Goal: Task Accomplishment & Management: Complete application form

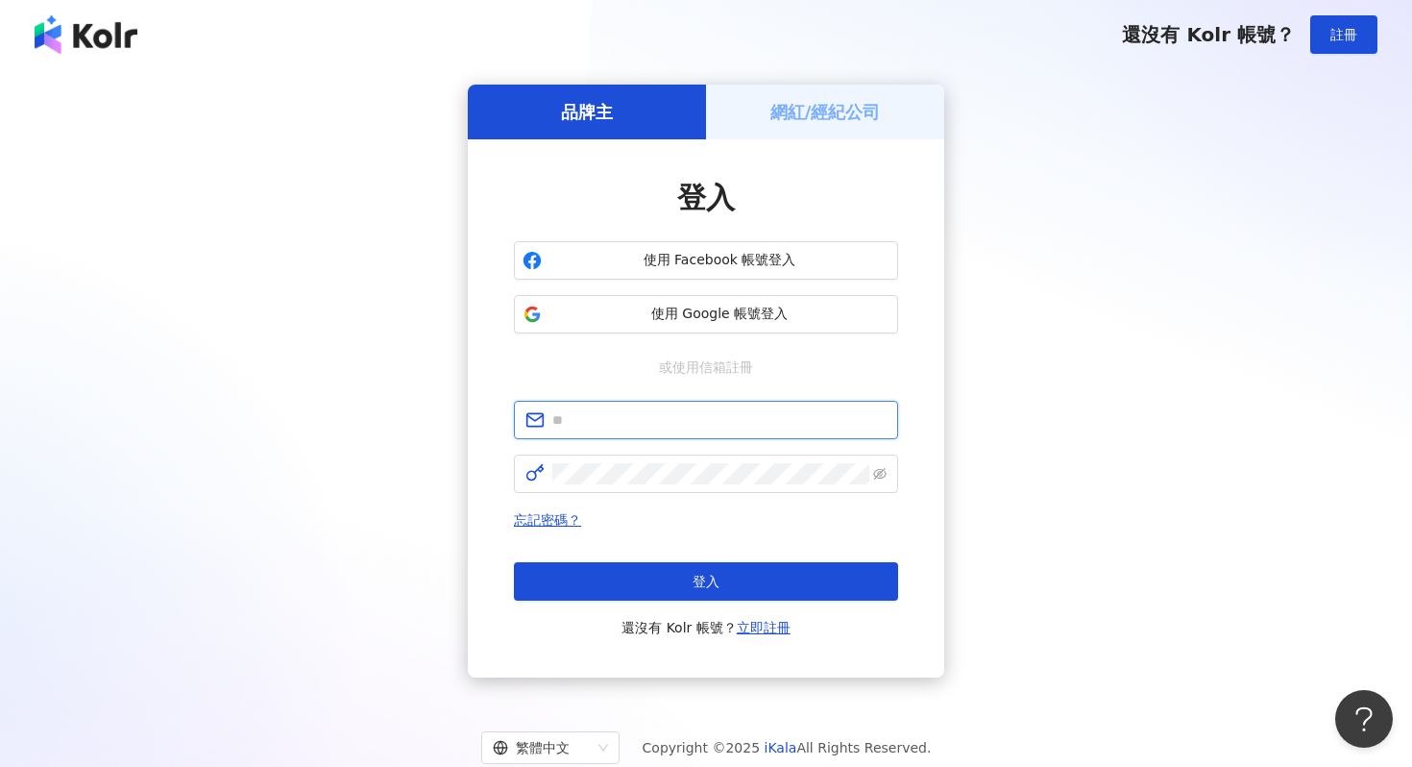
click at [701, 421] on input "text" at bounding box center [719, 419] width 334 height 21
click at [701, 416] on input "text" at bounding box center [719, 419] width 334 height 21
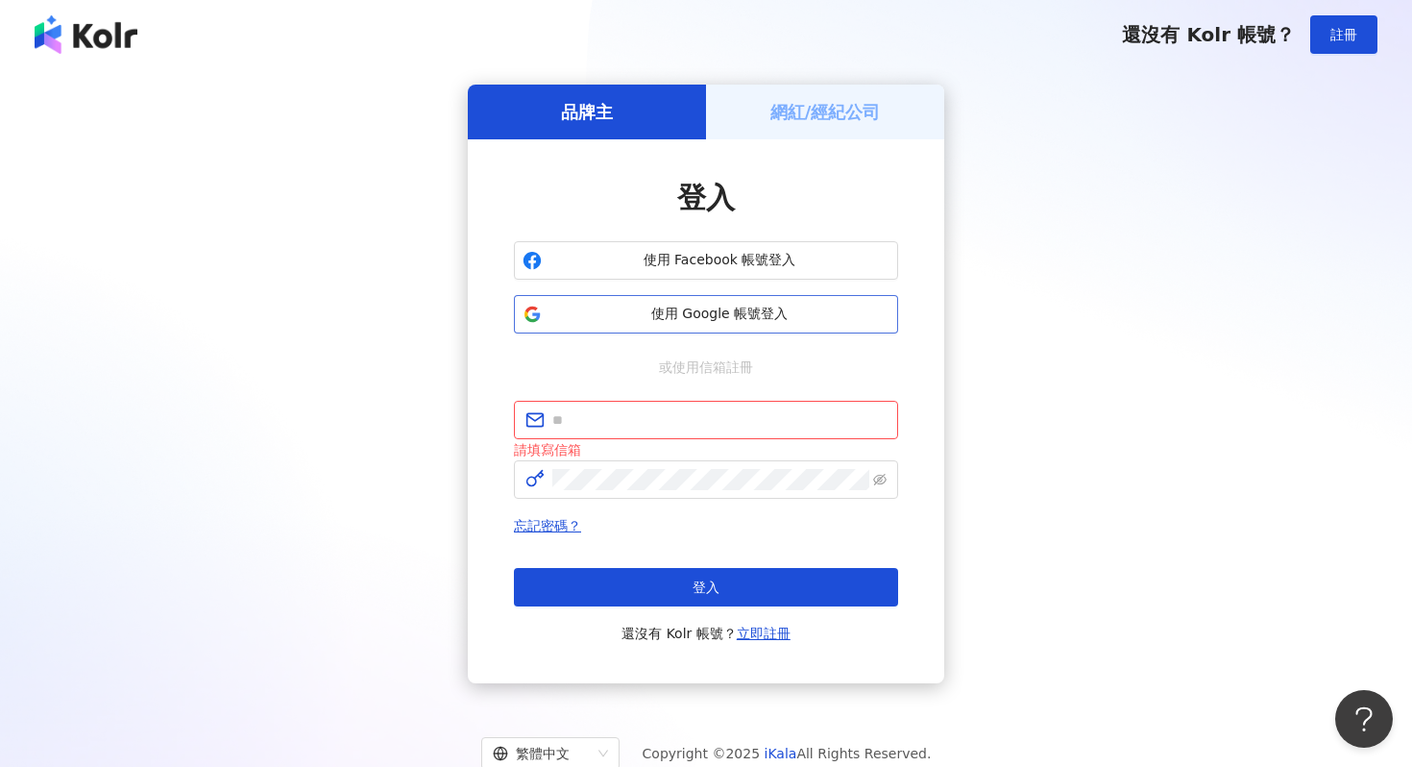
click at [697, 297] on button "使用 Google 帳號登入" at bounding box center [706, 314] width 384 height 38
click at [810, 103] on h5 "網紅/經紀公司" at bounding box center [826, 112] width 110 height 24
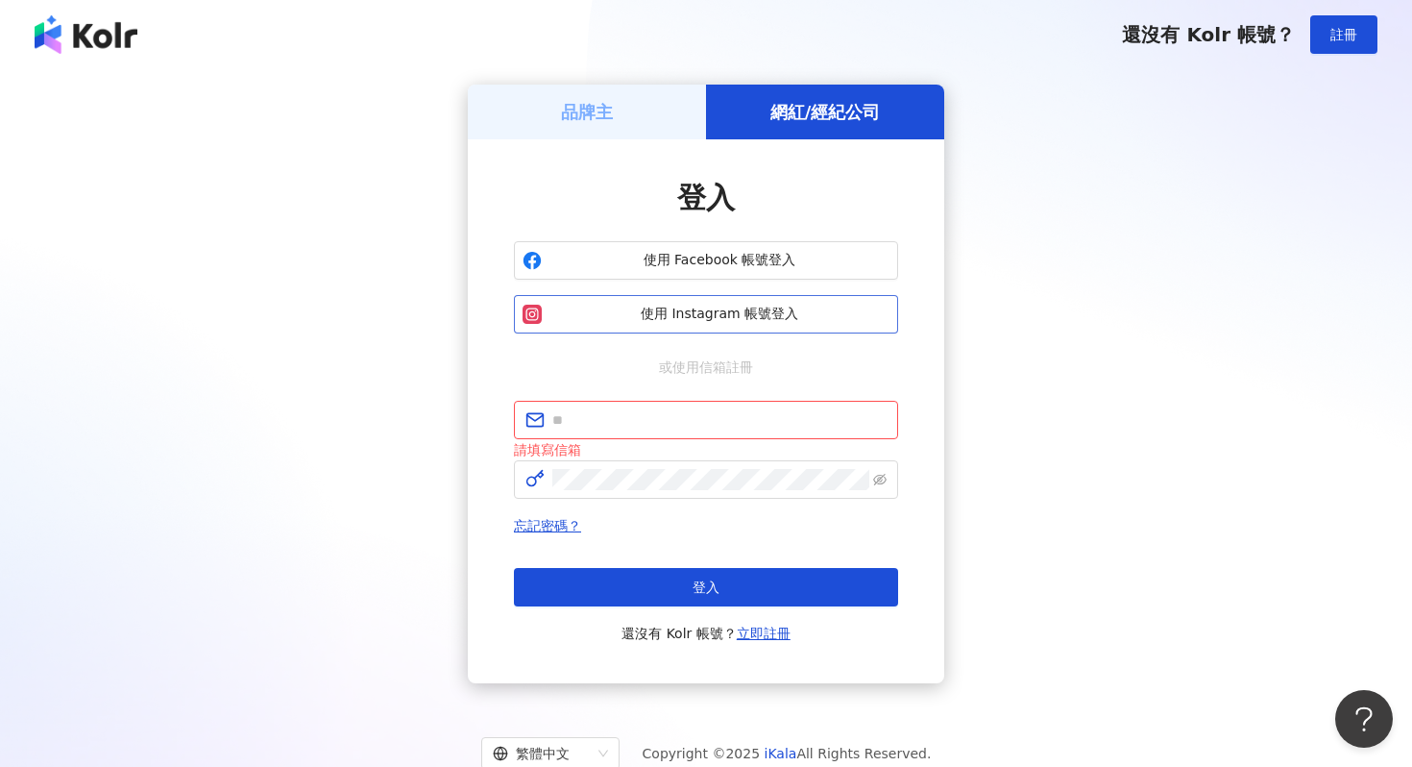
scroll to position [88, 0]
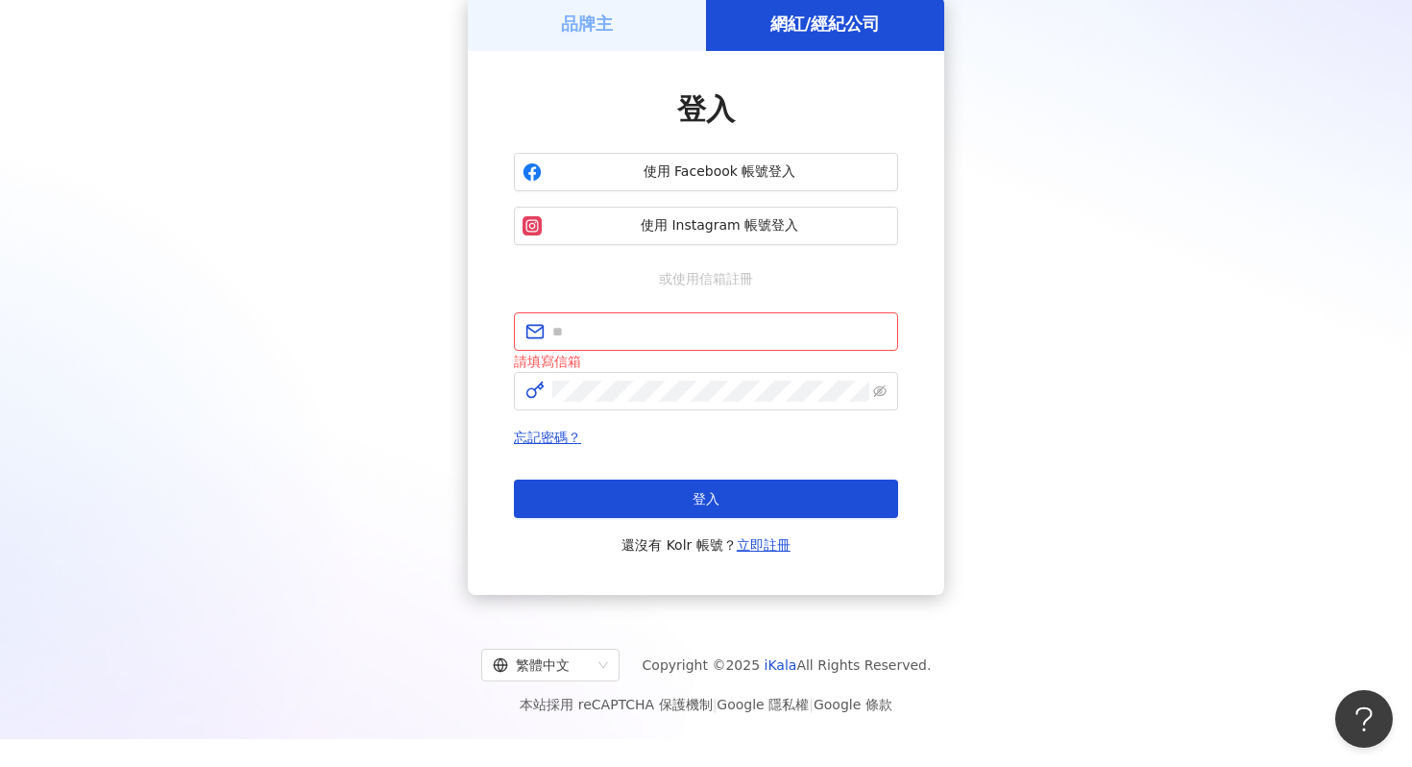
click at [726, 280] on span "或使用信箱註冊" at bounding box center [706, 278] width 121 height 21
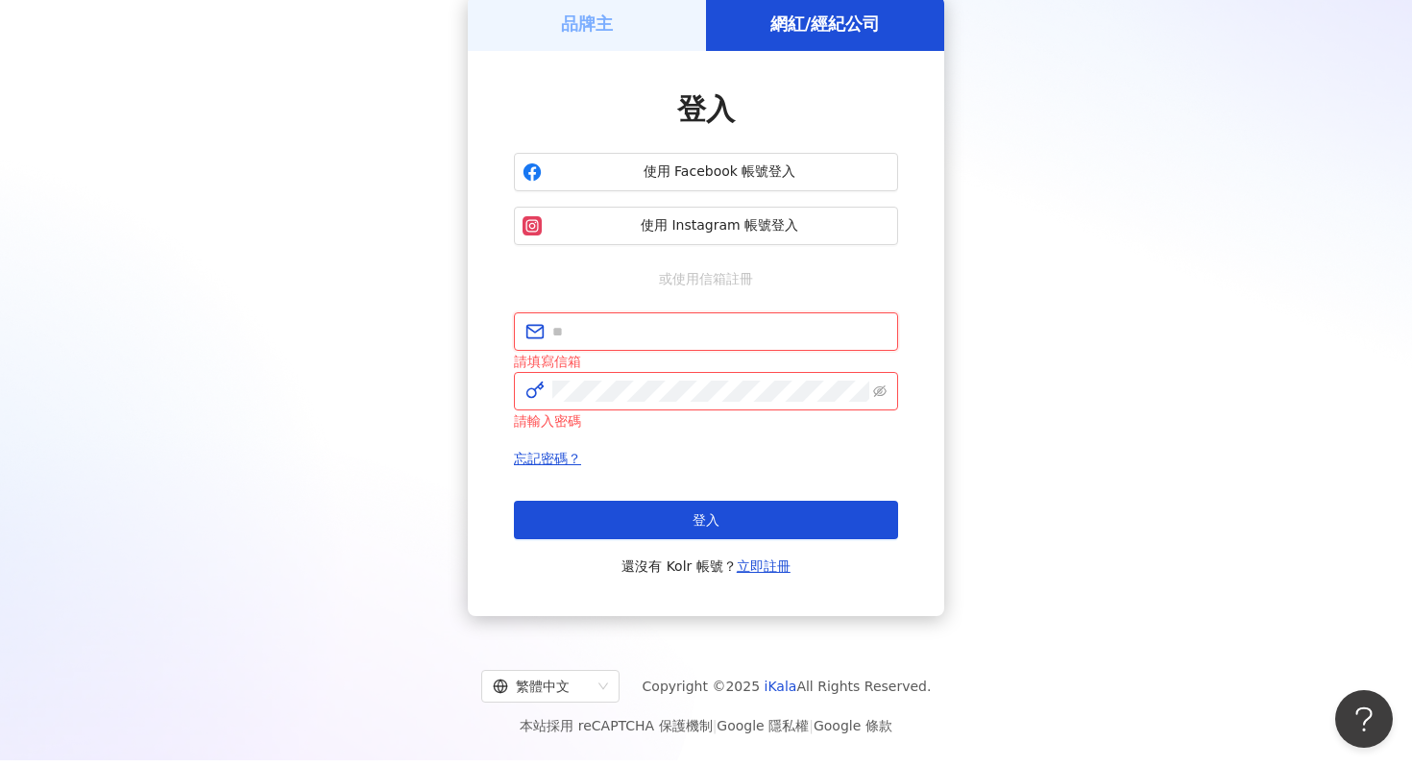
click at [678, 325] on input "text" at bounding box center [719, 331] width 334 height 21
click at [509, 309] on div "登入 使用 Facebook 帳號登入 使用 Instagram 帳號登入 或使用信箱註冊 請填寫信箱 請輸入密碼 忘記密碼？ 登入 還沒有 Kolr 帳號？…" at bounding box center [706, 333] width 477 height 565
click at [494, 322] on div "登入 使用 Facebook 帳號登入 使用 Instagram 帳號登入 或使用信箱註冊 請填寫信箱 請輸入密碼 忘記密碼？ 登入 還沒有 Kolr 帳號？…" at bounding box center [706, 333] width 477 height 565
